Goal: Task Accomplishment & Management: Use online tool/utility

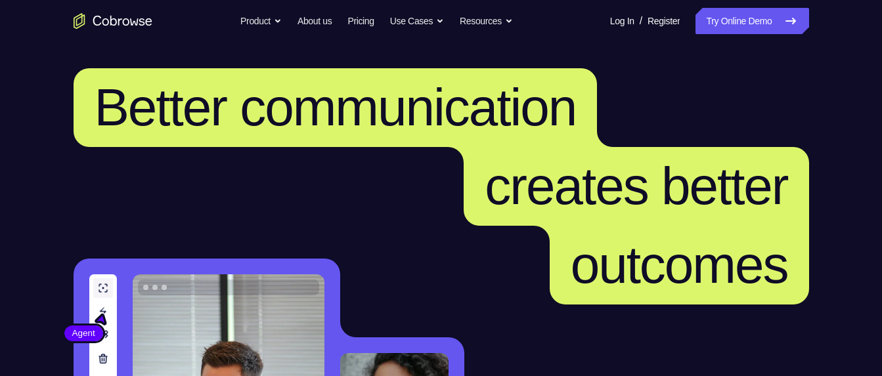
click at [733, 28] on link "Try Online Demo" at bounding box center [751, 21] width 113 height 26
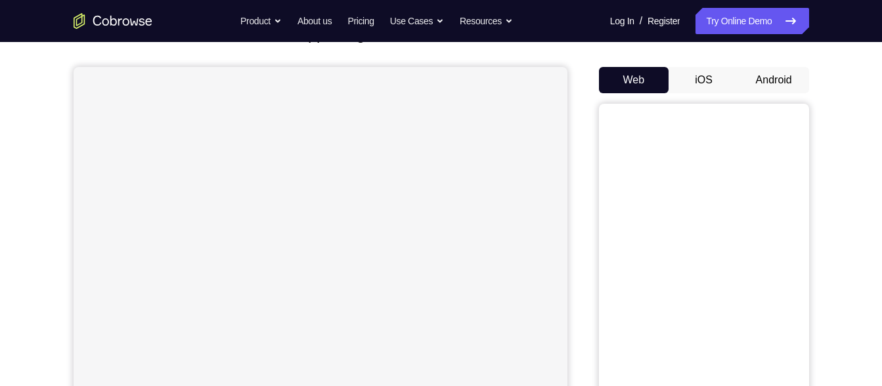
scroll to position [106, 0]
click at [755, 74] on button "Android" at bounding box center [774, 78] width 70 height 26
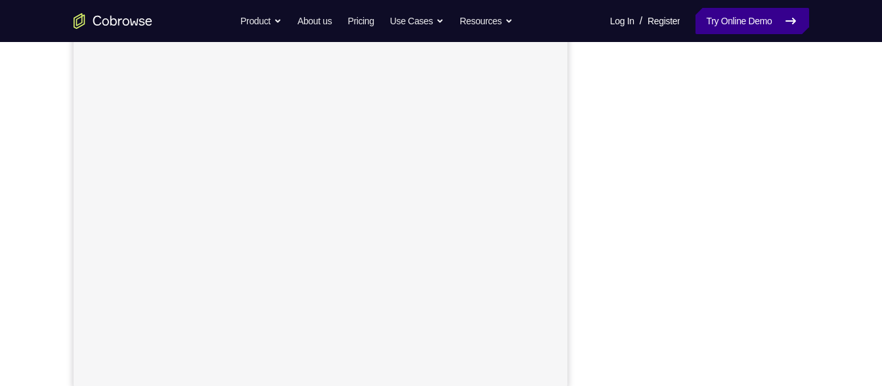
scroll to position [225, 0]
